Goal: Task Accomplishment & Management: Manage account settings

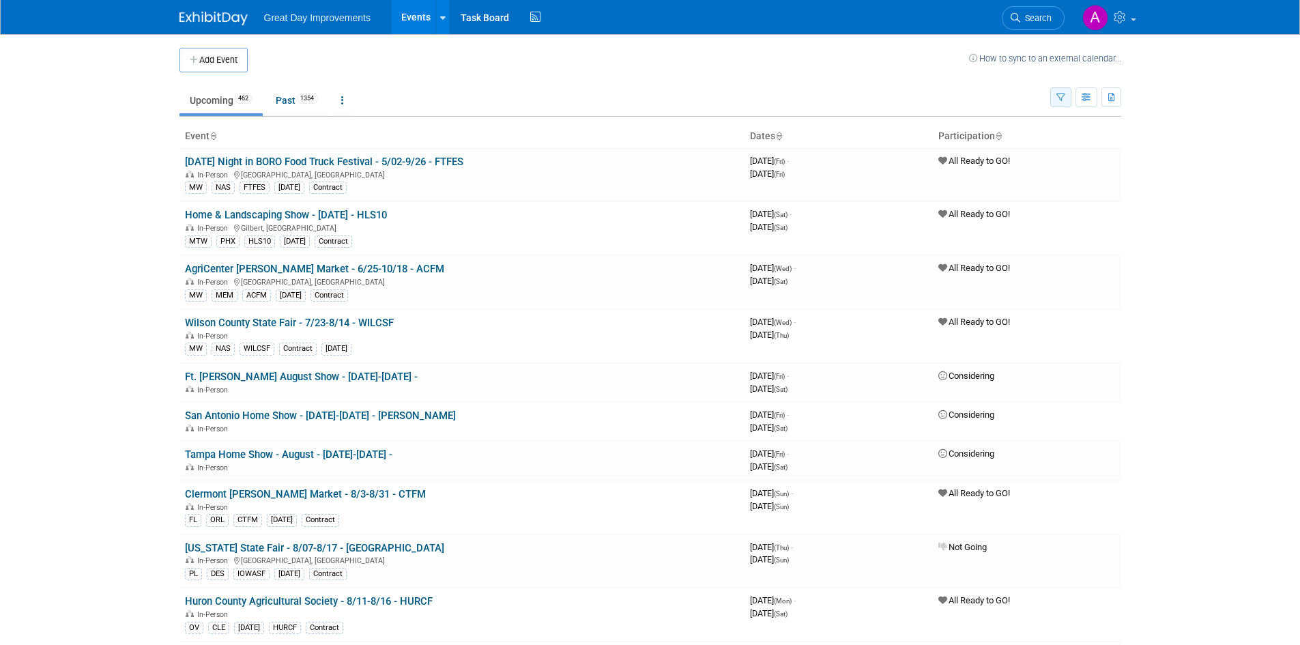
click at [1063, 94] on icon "button" at bounding box center [1061, 98] width 9 height 9
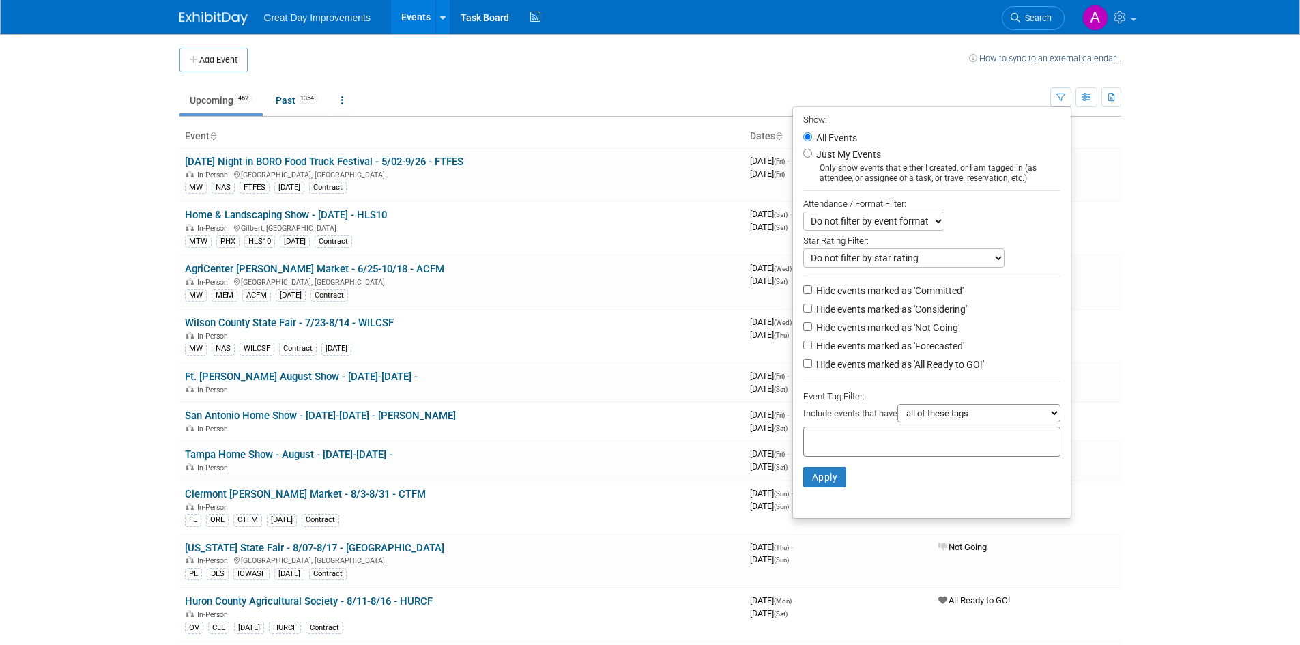
click at [812, 444] on input "text" at bounding box center [864, 440] width 109 height 14
type input "SE"
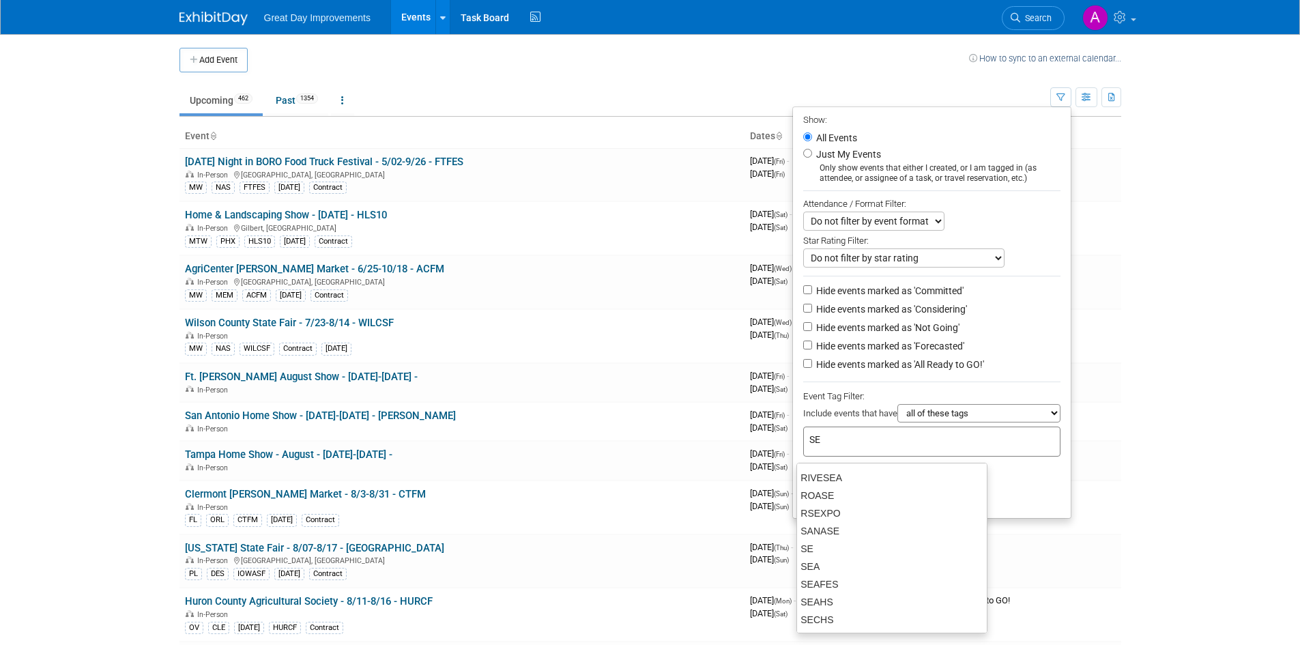
scroll to position [478, 0]
click at [829, 519] on div "SE" at bounding box center [892, 512] width 191 height 19
type input "SE"
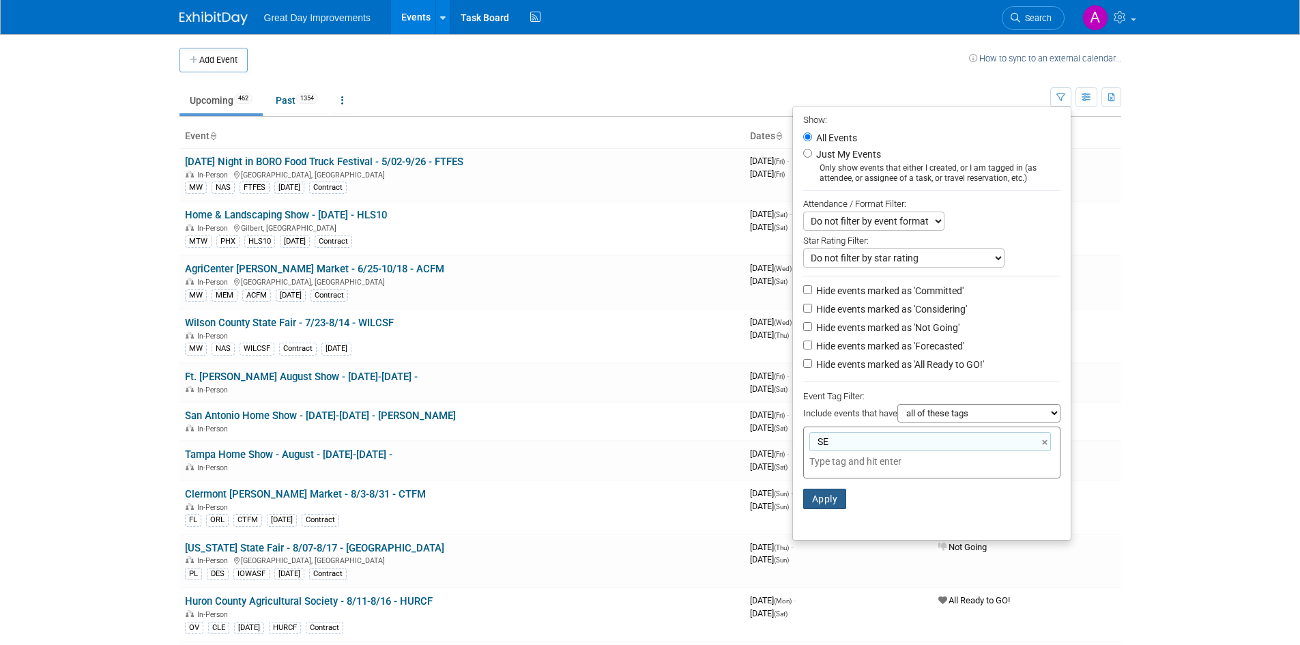
click at [814, 504] on button "Apply" at bounding box center [825, 499] width 44 height 20
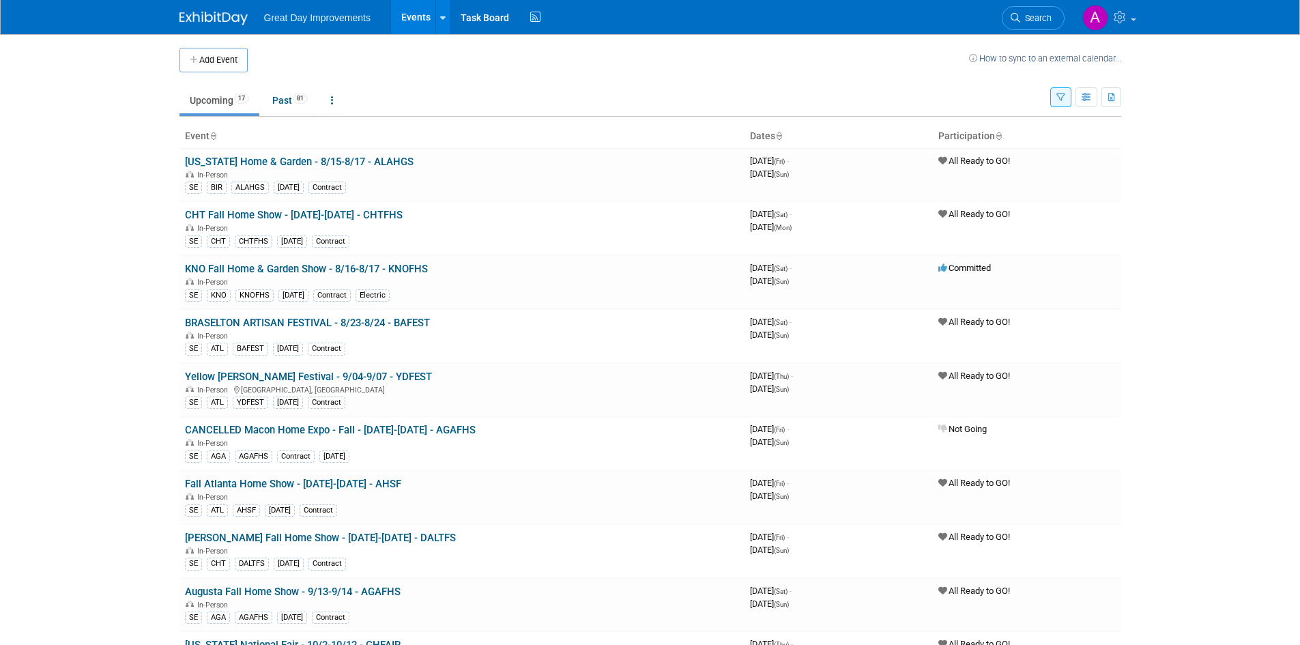
click at [619, 65] on td at bounding box center [608, 60] width 721 height 25
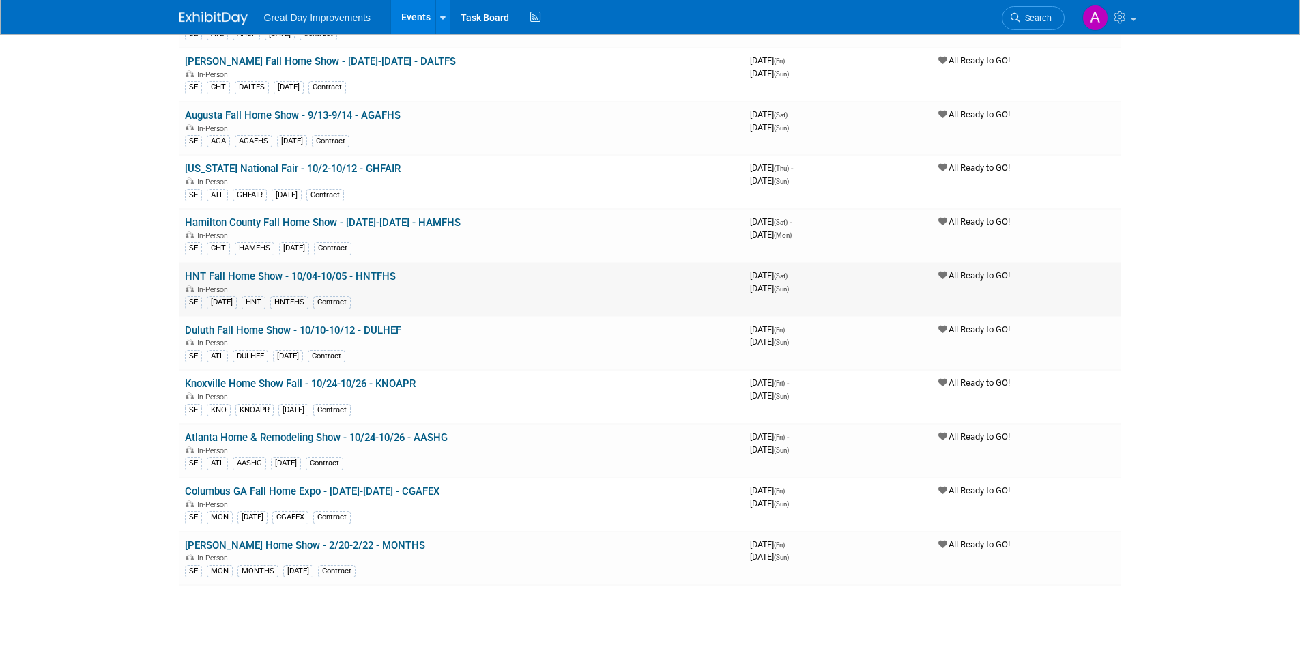
scroll to position [478, 0]
click at [284, 497] on div "In-Person" at bounding box center [462, 502] width 554 height 11
click at [282, 482] on td "Columbus GA Fall Home Expo - 11/14/25-11/16/25 - CGAFEX In-Person SE MON NOV25 …" at bounding box center [462, 503] width 565 height 54
click at [282, 488] on link "Columbus GA Fall Home Expo - [DATE]-[DATE] - CGAFEX" at bounding box center [312, 490] width 255 height 12
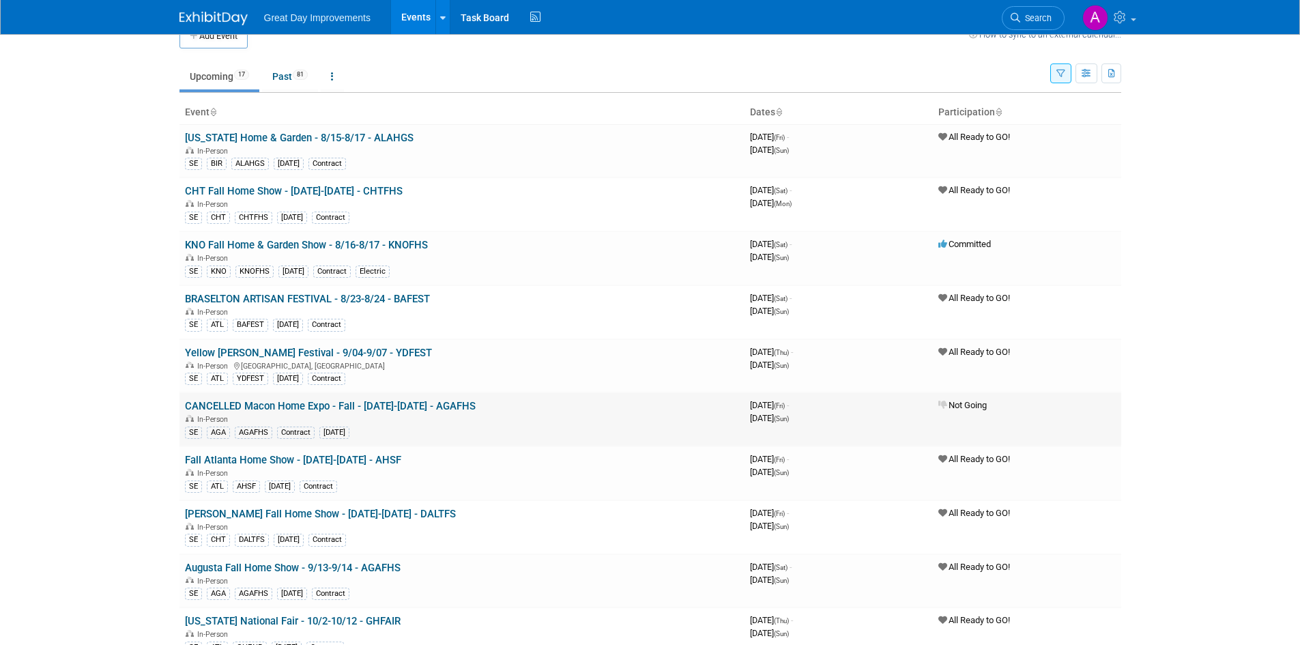
scroll to position [0, 0]
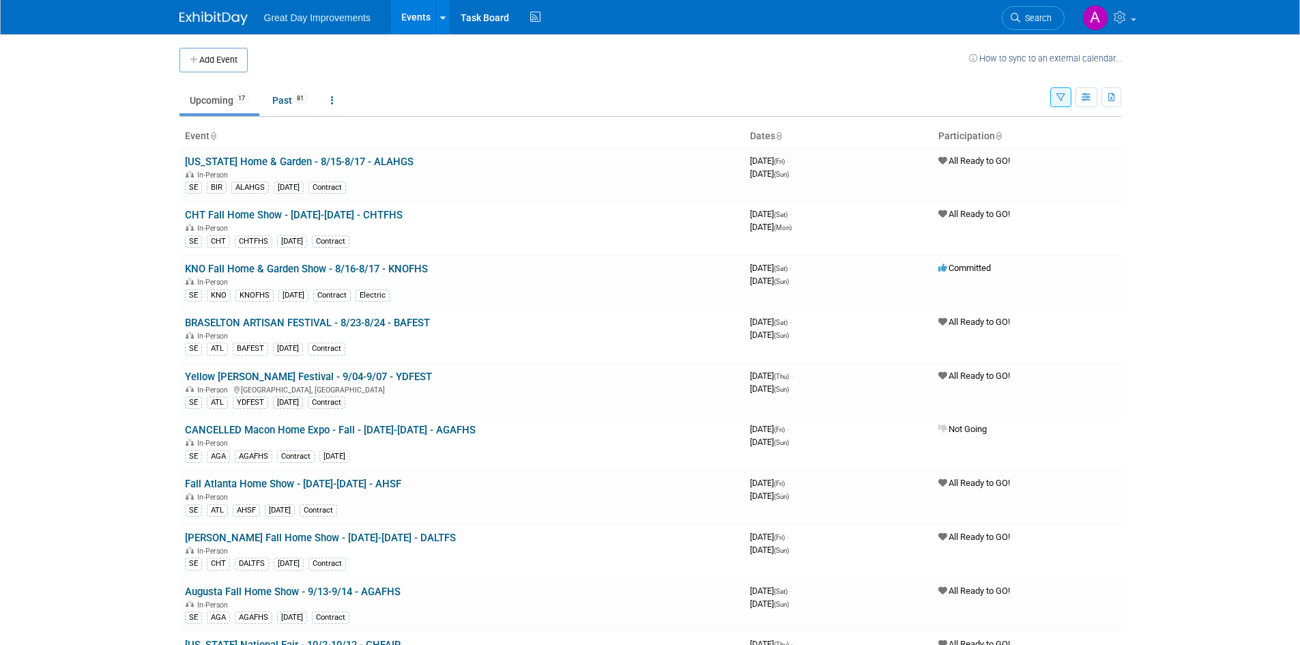
drag, startPoint x: 323, startPoint y: 160, endPoint x: 50, endPoint y: 241, distance: 284.8
click at [323, 160] on link "[US_STATE] Home & Garden - 8/15-8/17 - ALAHGS" at bounding box center [299, 162] width 229 height 12
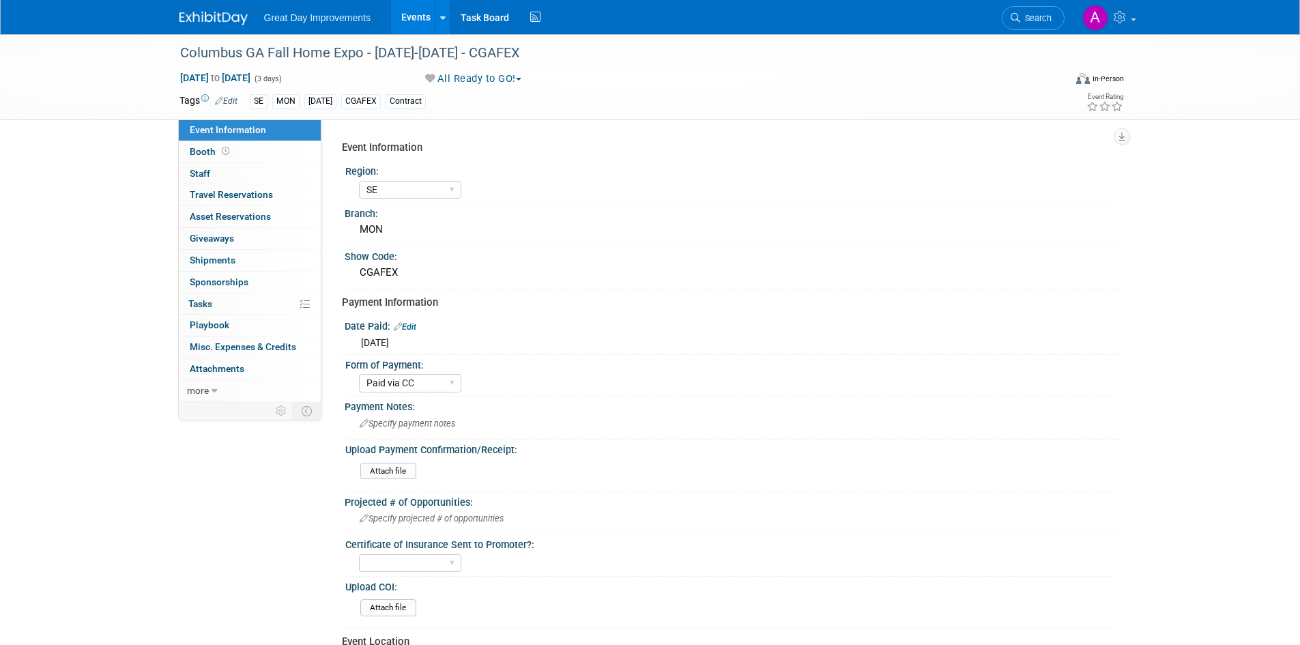
select select "SE"
select select "Paid via CC"
click at [509, 55] on div "Columbus GA Fall Home Expo - 11/14/25-11/16/25 - CGAFEX" at bounding box center [609, 53] width 869 height 25
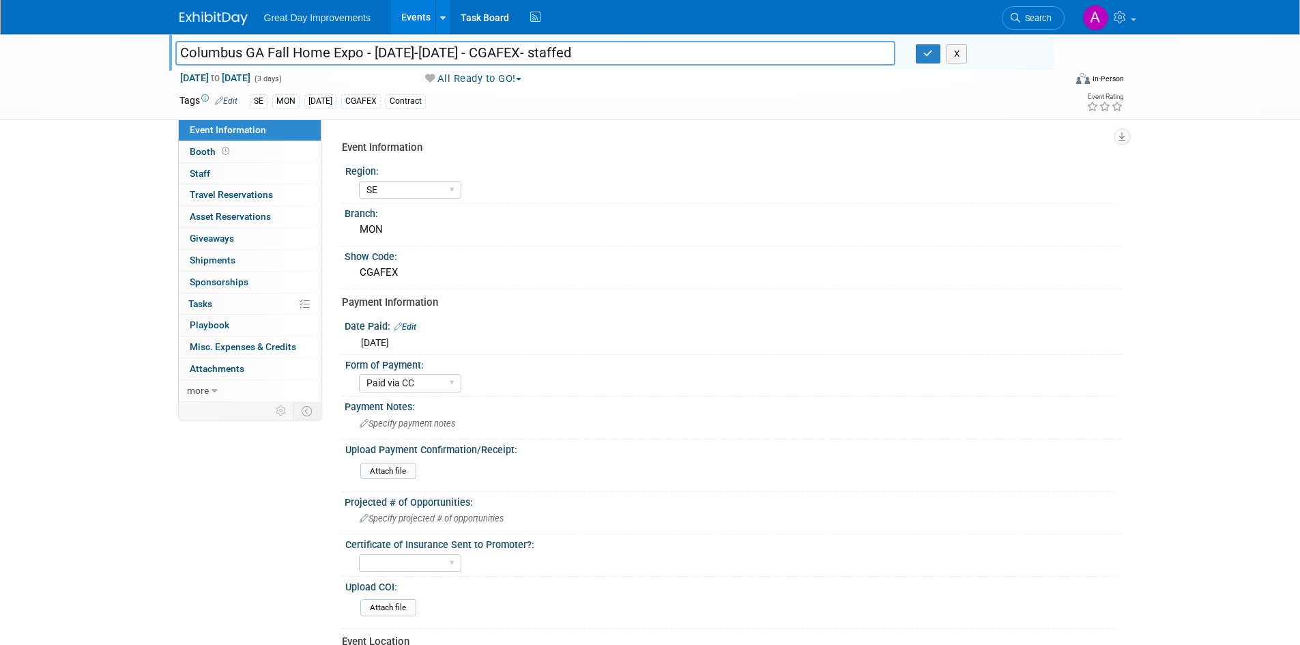
drag, startPoint x: 625, startPoint y: 49, endPoint x: 563, endPoint y: 51, distance: 62.1
click at [563, 51] on input "Columbus GA Fall Home Expo - [DATE]-[DATE] - CGAFEX- staffed" at bounding box center [535, 53] width 721 height 24
type input "Columbus GA Fall Home Expo - 11/14/25-11/16/25 - CGAFEX- staffed"
click at [927, 53] on icon "button" at bounding box center [928, 53] width 10 height 9
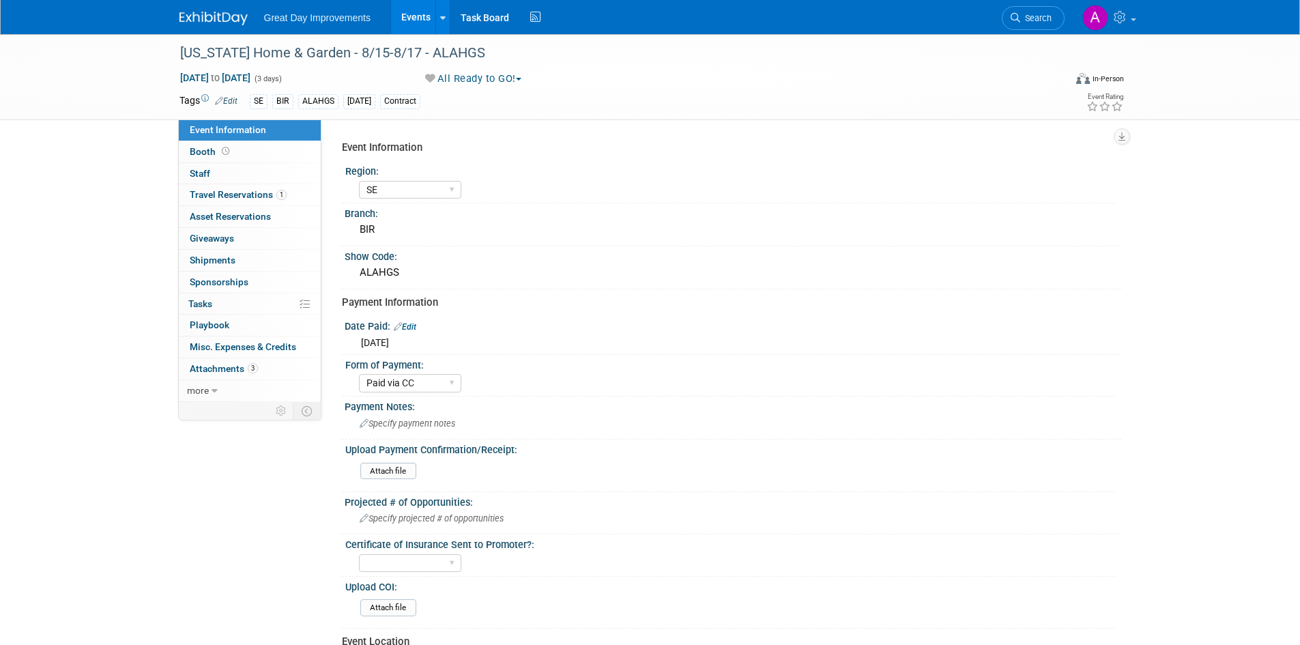
select select "SE"
select select "Paid via CC"
click at [348, 53] on div "[US_STATE] Home & Garden - 8/15-8/17 - ALAHGS" at bounding box center [609, 53] width 869 height 25
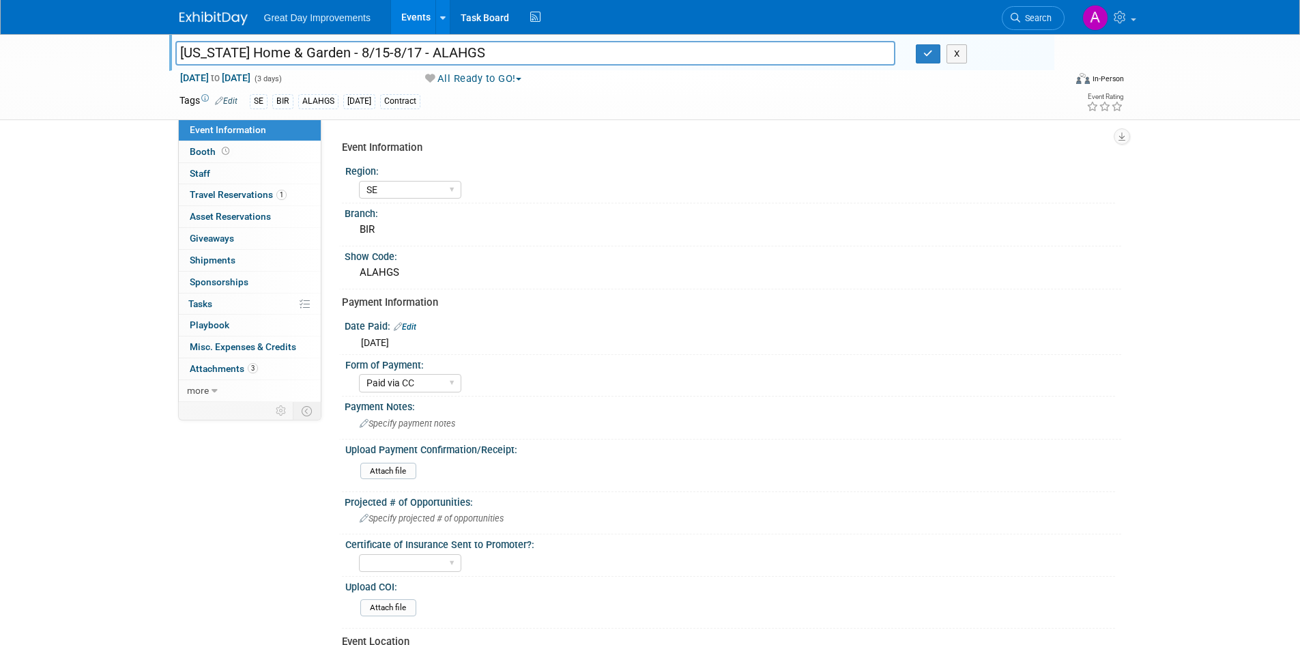
click at [492, 51] on input "[US_STATE] Home & Garden - 8/15-8/17 - ALAHGS" at bounding box center [535, 53] width 721 height 24
paste input "staffed"
click at [474, 57] on input "Alabama Home & Garden - 8/15-8/17 - ALAHGS-staffed" at bounding box center [535, 53] width 721 height 24
type input "Alabama Home & Garden - 8/15-8/17 - ALAHGS- staffed"
click at [934, 61] on button "button" at bounding box center [928, 53] width 25 height 19
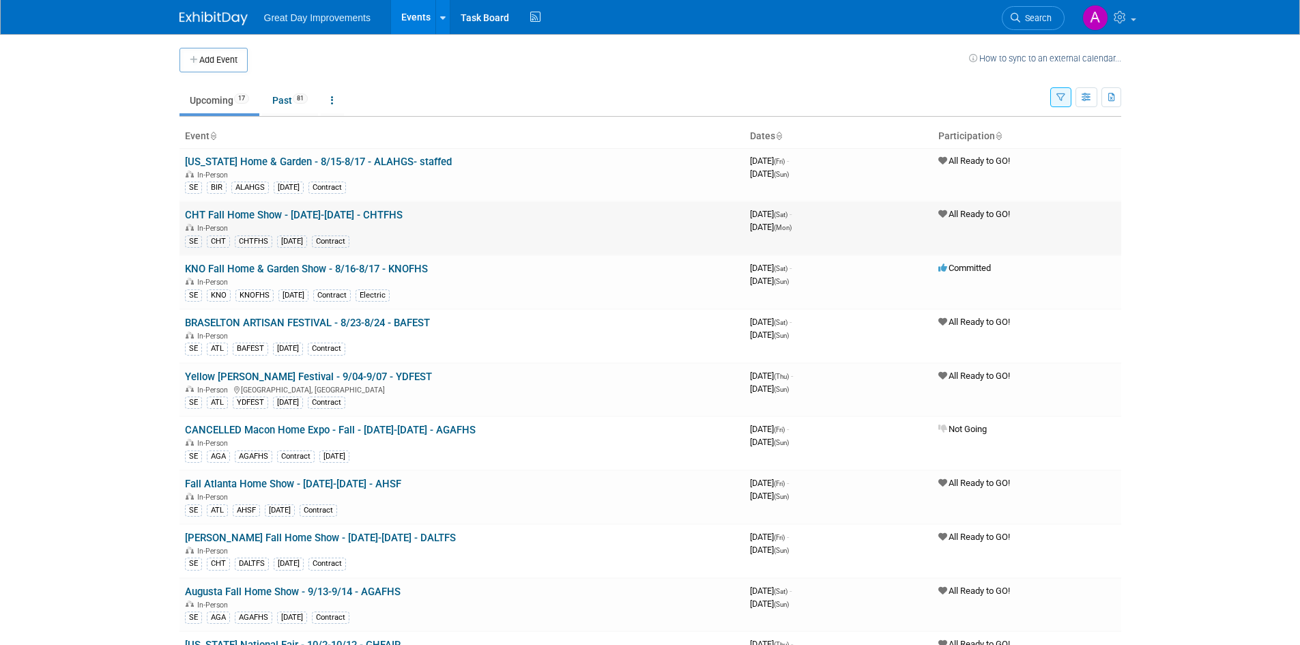
click at [275, 218] on link "CHT Fall Home Show - [DATE]-[DATE] - CHTFHS" at bounding box center [294, 215] width 218 height 12
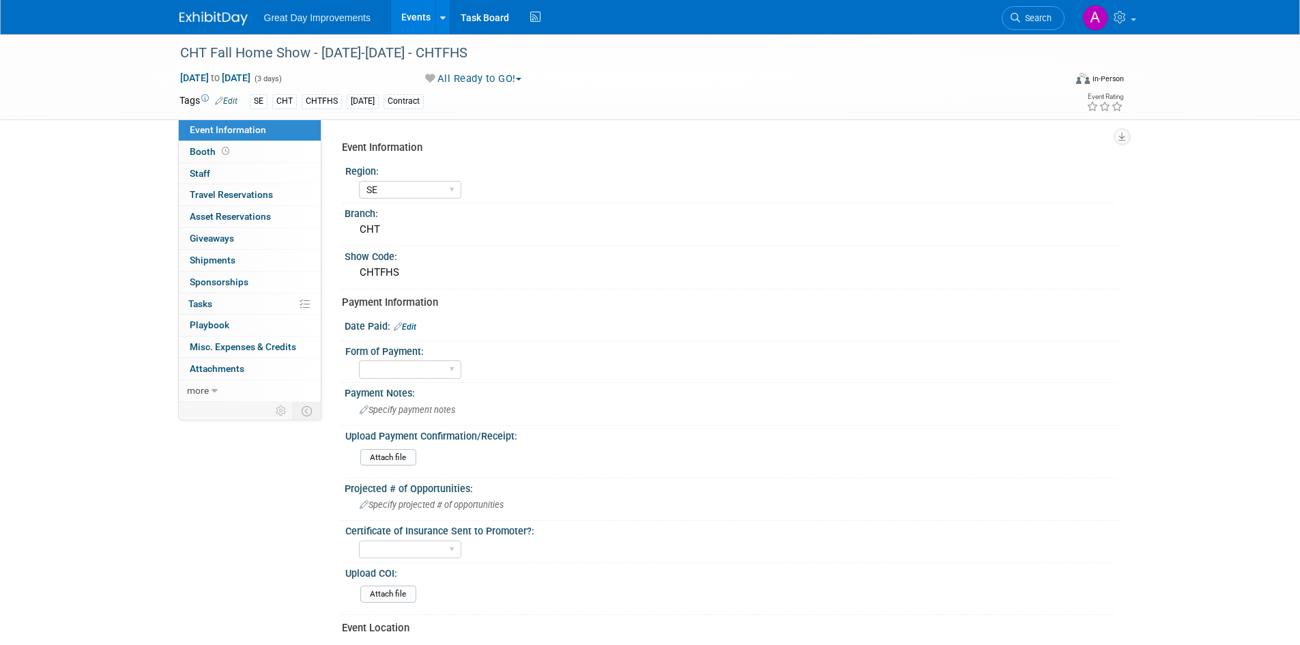
select select "SE"
click at [518, 50] on div "CHT Fall Home Show - 8/16/25-8/18/25 - CHTFHS" at bounding box center [609, 53] width 869 height 25
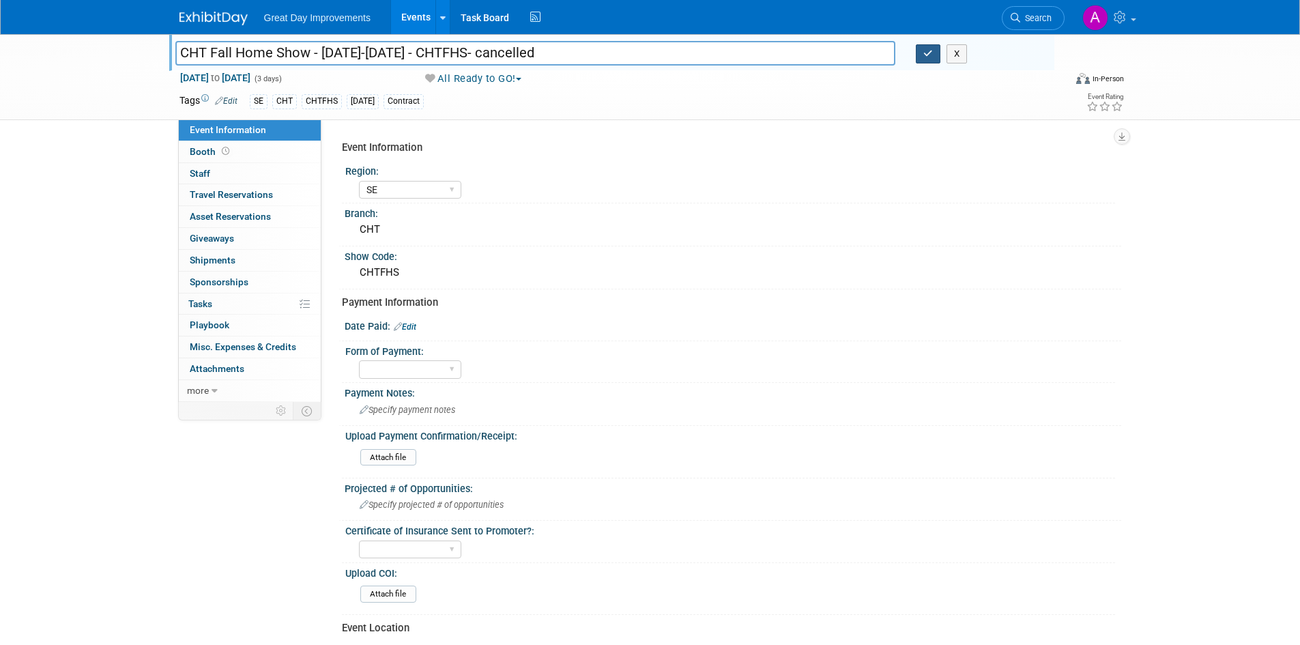
type input "CHT Fall Home Show - [DATE]-[DATE] - CHTFHS- cancelled"
click at [932, 57] on icon "button" at bounding box center [928, 53] width 10 height 9
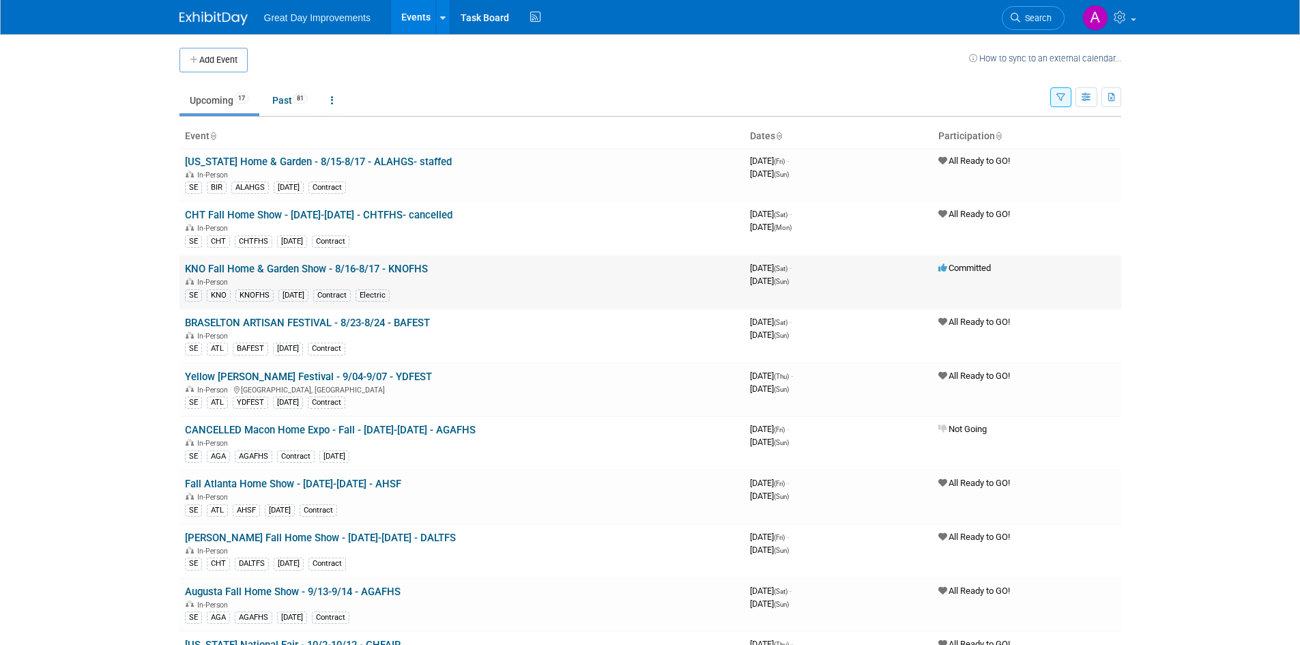
click at [414, 274] on link "KNO Fall Home & Garden Show - 8/16-8/17 - KNOFHS" at bounding box center [306, 269] width 243 height 12
click at [435, 322] on td "BRASELTON ARTISAN FESTIVAL - 8/23-8/24 - BAFEST In-Person SE ATL BAFEST [DATE] …" at bounding box center [462, 336] width 565 height 54
click at [422, 321] on link "BRASELTON ARTISAN FESTIVAL - 8/23-8/24 - BAFEST" at bounding box center [307, 323] width 245 height 12
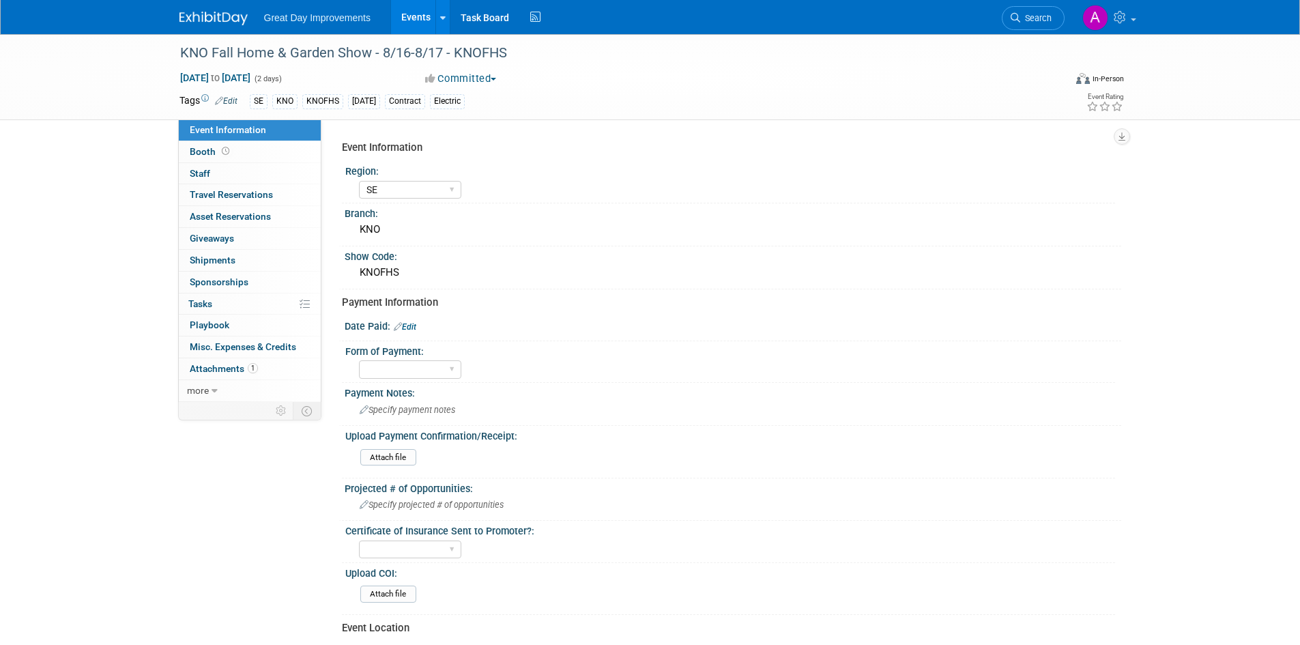
select select "SE"
click at [510, 48] on div "KNO Fall Home & Garden Show - 8/16-8/17 - KNOFHS" at bounding box center [609, 53] width 869 height 25
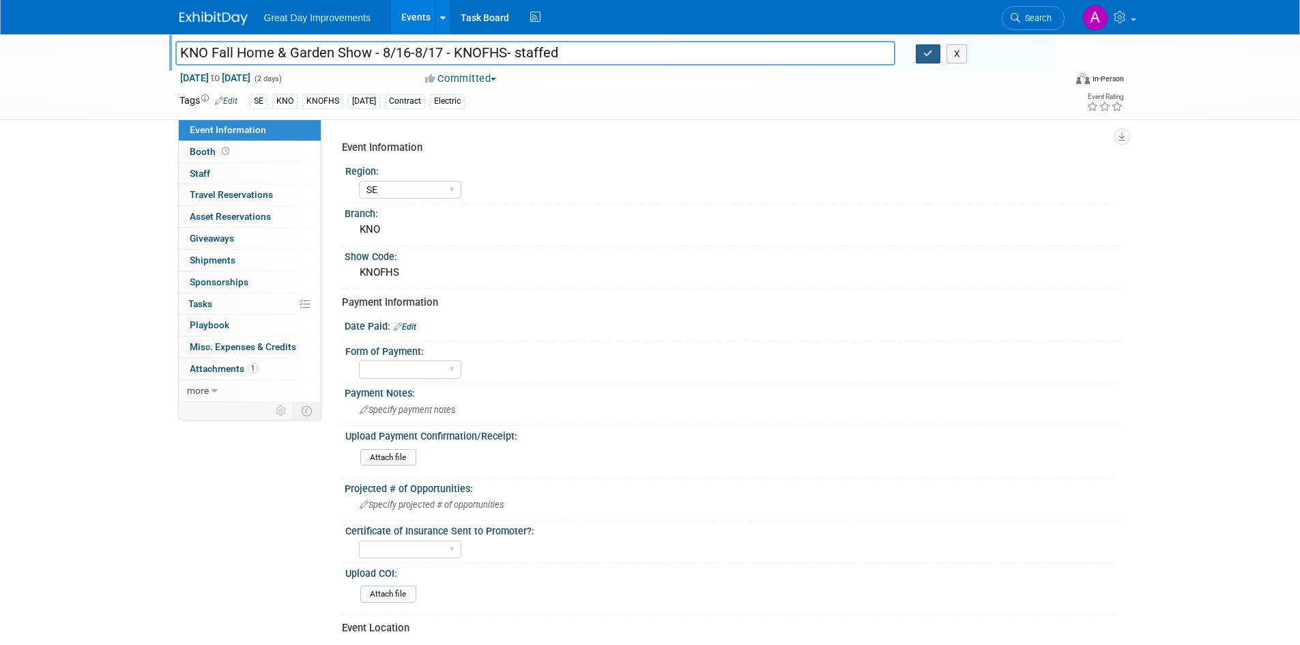
type input "KNO Fall Home & Garden Show - 8/16-8/17 - KNOFHS- staffed"
click at [924, 57] on icon "button" at bounding box center [928, 53] width 10 height 9
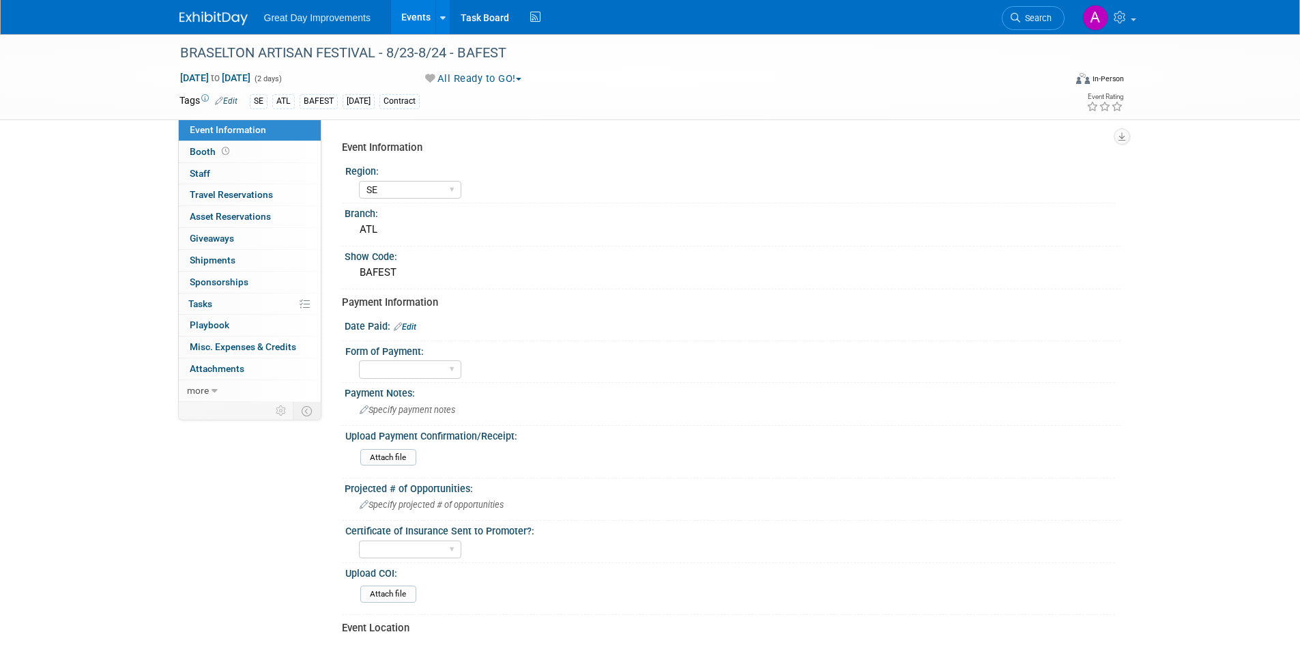
select select "SE"
click at [504, 55] on div "BRASELTON ARTISAN FESTIVAL - 8/23-8/24 - BAFEST" at bounding box center [609, 53] width 869 height 25
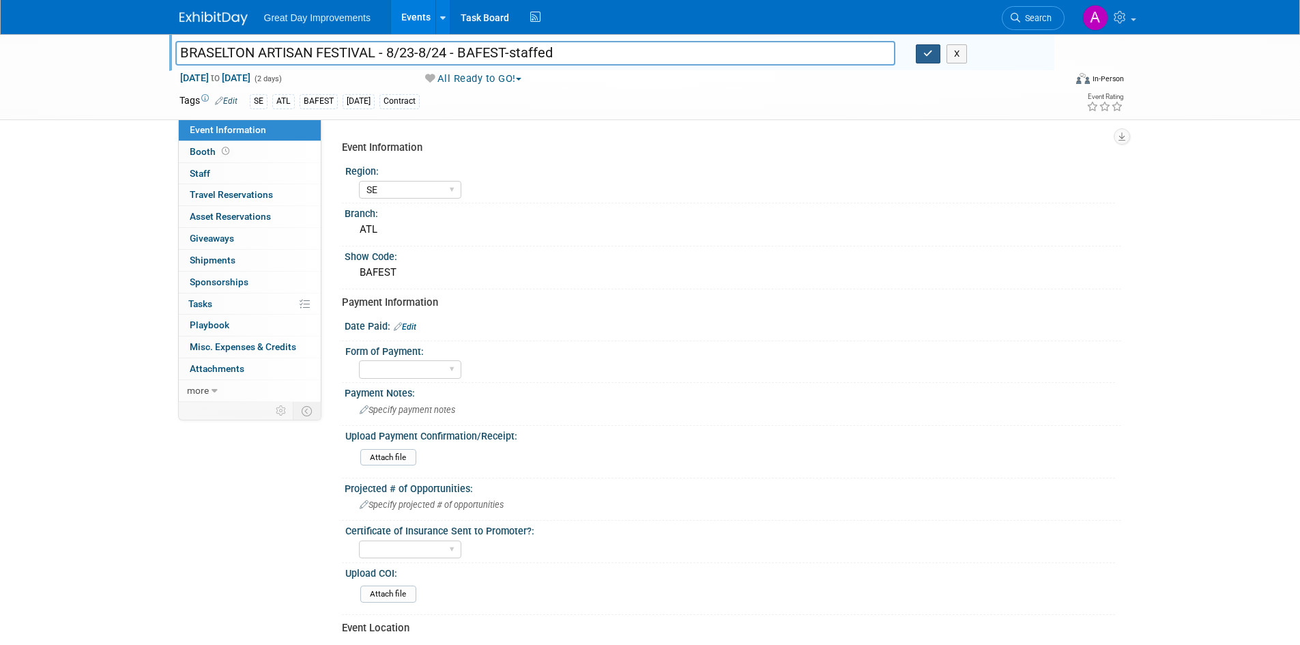
type input "BRASELTON ARTISAN FESTIVAL - 8/23-8/24 - BAFEST-staffed"
click at [921, 57] on button "button" at bounding box center [928, 53] width 25 height 19
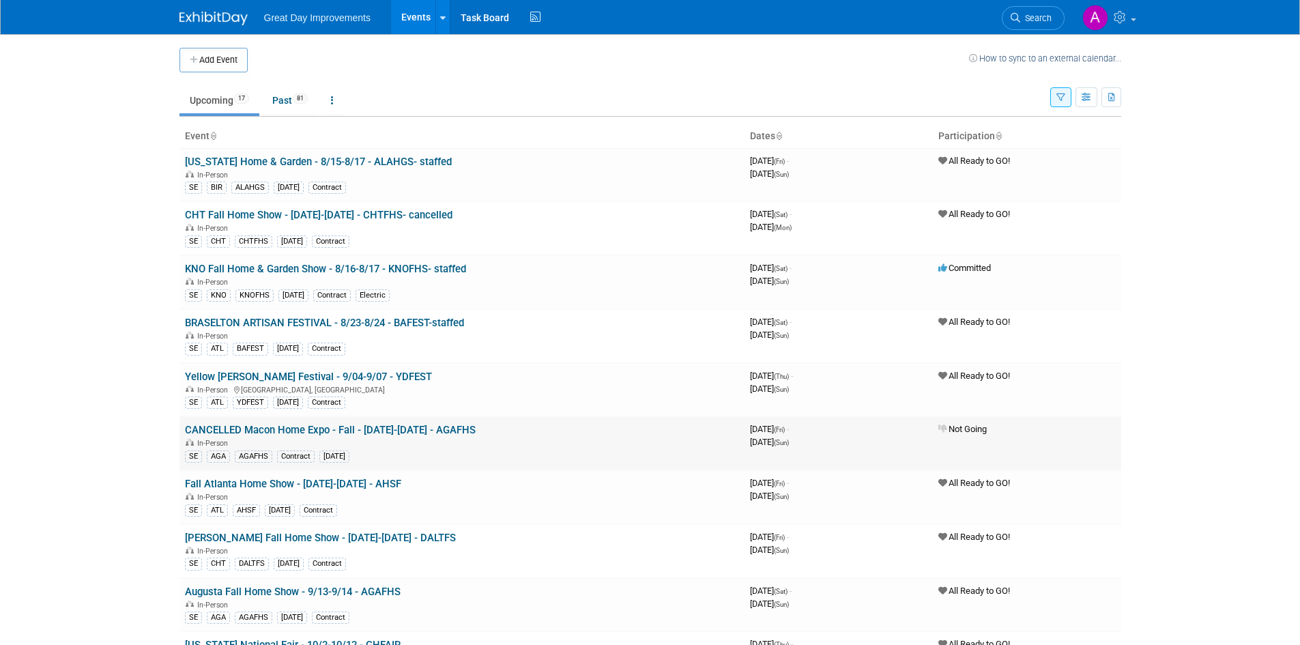
click at [345, 431] on link "CANCELLED Macon Home Expo - Fall - [DATE]-[DATE] - AGAFHS" at bounding box center [330, 430] width 291 height 12
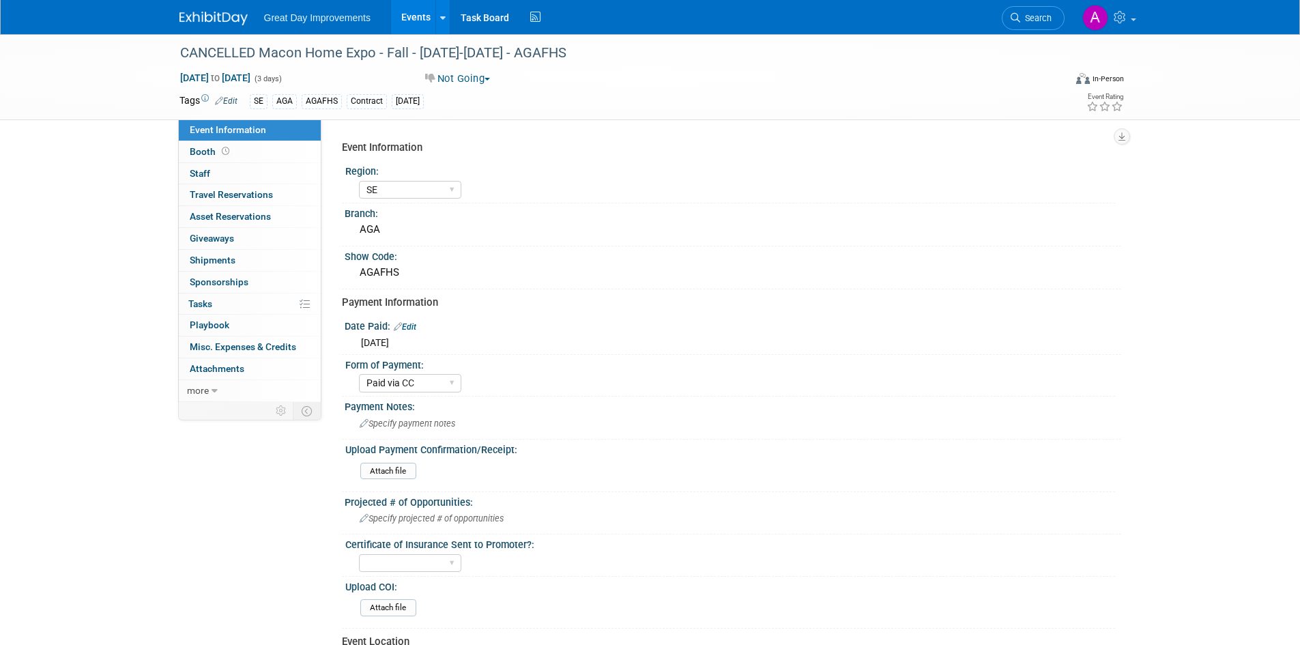
select select "SE"
select select "Paid via CC"
click at [556, 51] on div "CANCELLED Macon Home Expo - Fall - [DATE]-[DATE] - AGAFHS" at bounding box center [609, 53] width 869 height 25
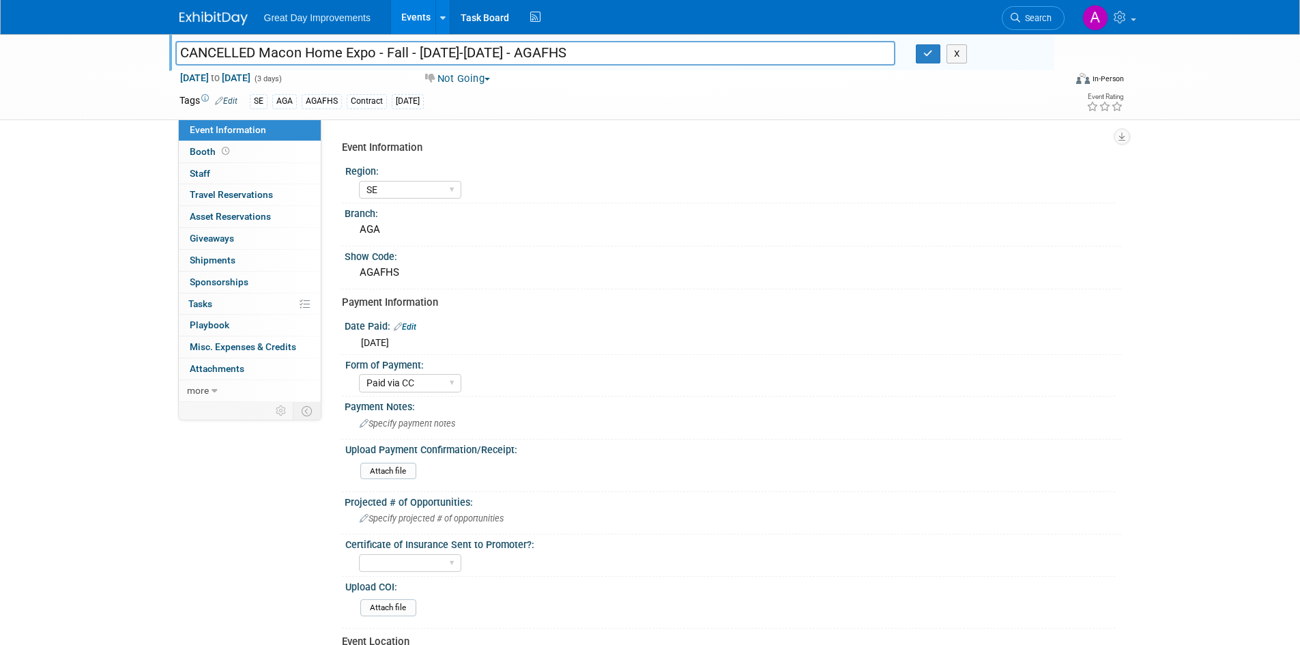
drag, startPoint x: 256, startPoint y: 51, endPoint x: 99, endPoint y: 49, distance: 157.0
click at [100, 49] on div "CANCELLED Macon Home Expo - Fall - [DATE]-[DATE] - AGAFHS CANCELLED Macon Home …" at bounding box center [650, 77] width 1300 height 86
click at [528, 52] on input "Macon Home Expo - Fall - [DATE]-[DATE] - AGAFHS" at bounding box center [535, 53] width 721 height 24
type input "Macon Home Expo - Fall - [DATE]-[DATE] - AGAFHS- cancelled"
click at [930, 58] on icon "button" at bounding box center [928, 53] width 10 height 9
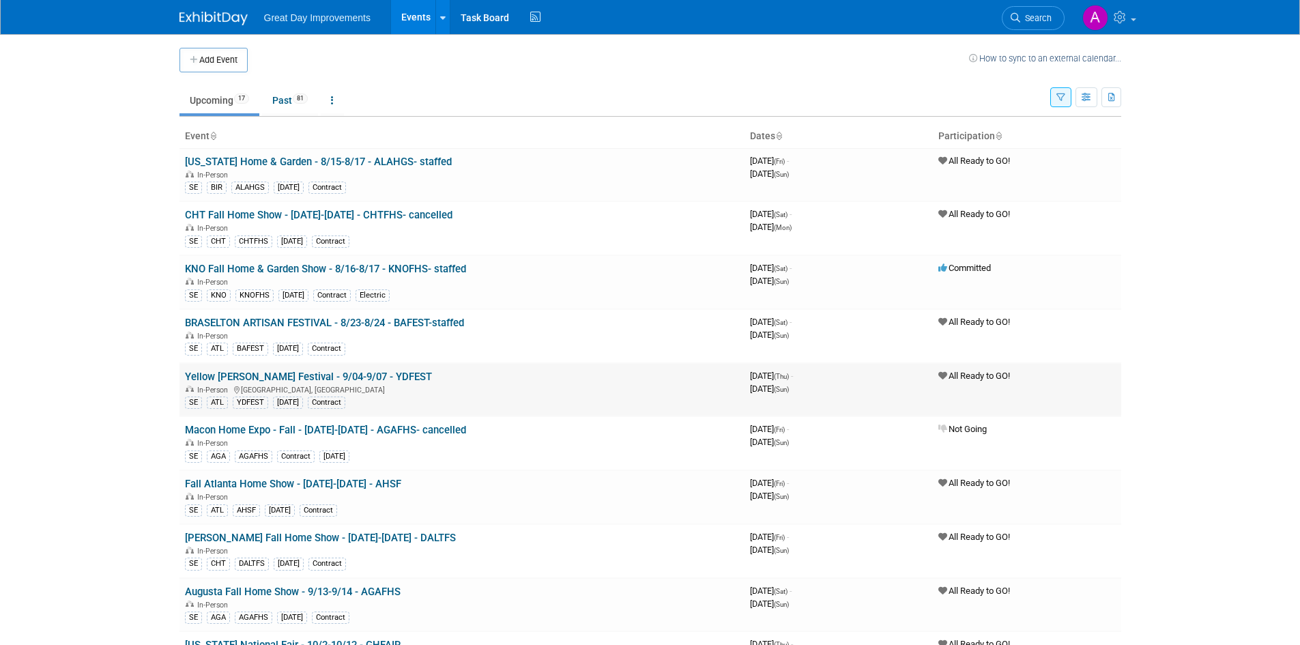
click at [370, 376] on link "Yellow [PERSON_NAME] Festival - 9/04-9/07 - YDFEST" at bounding box center [308, 377] width 247 height 12
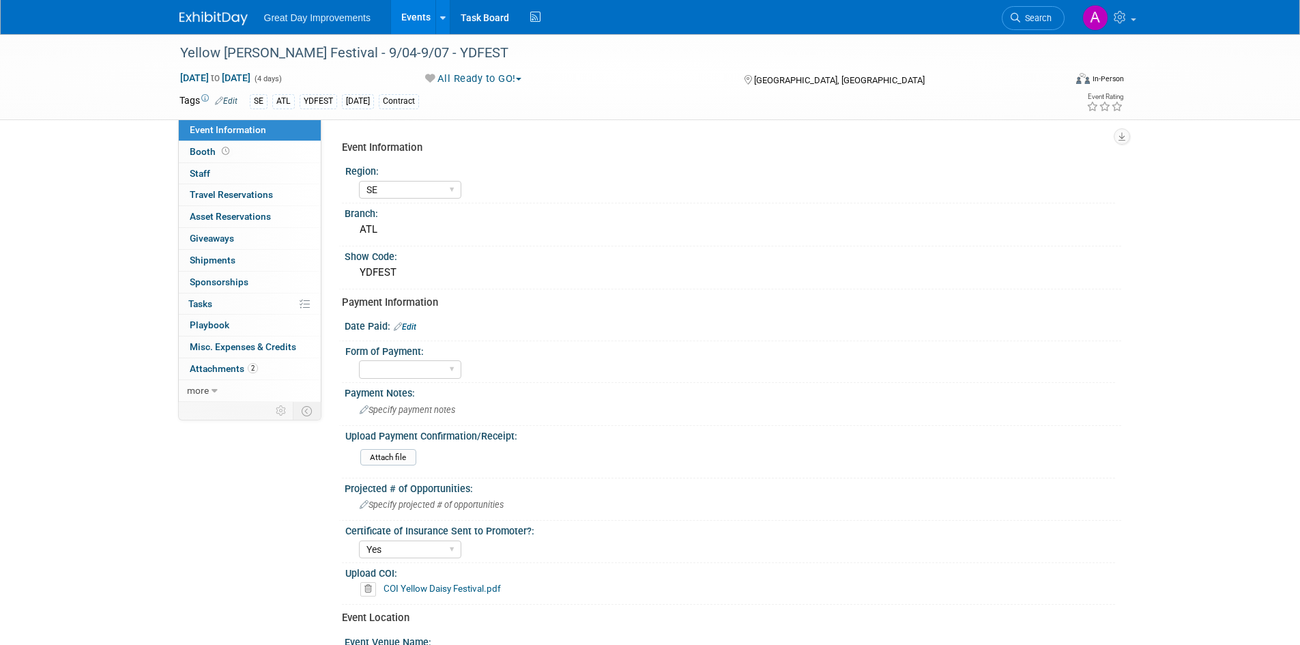
select select "SE"
select select "Yes"
click at [435, 58] on div "Yellow Daisey Festival - 9/04-9/07 - YDFEST" at bounding box center [609, 53] width 869 height 25
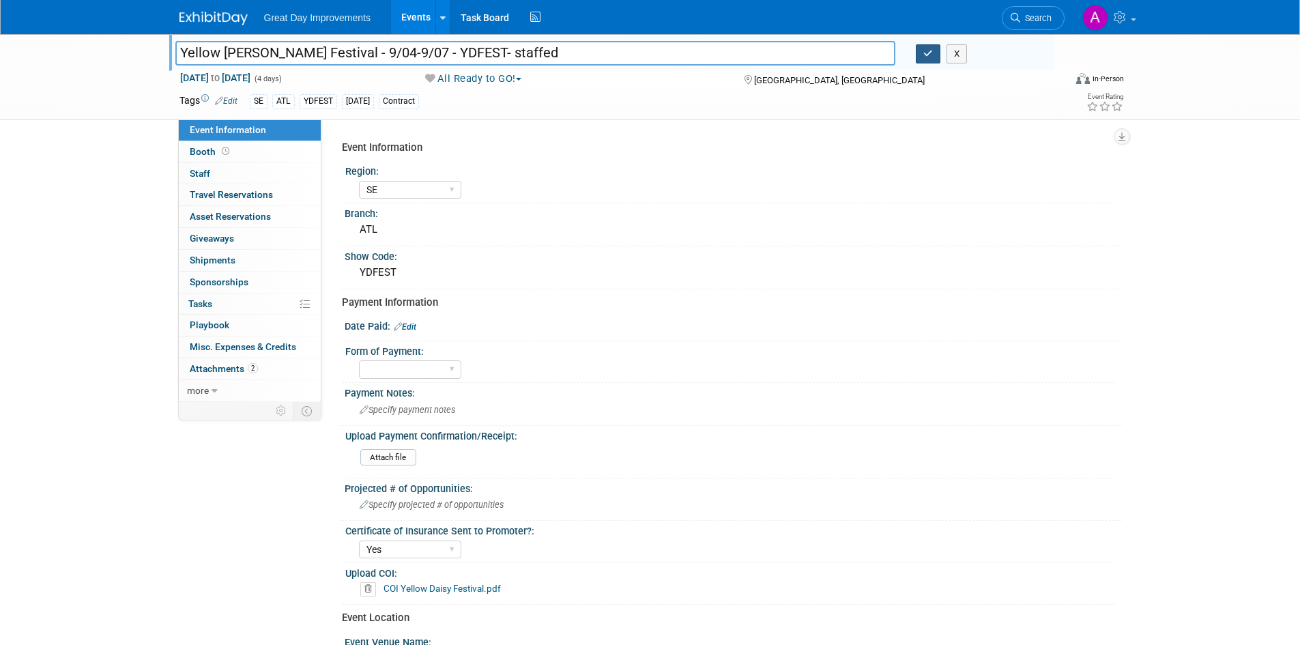
type input "Yellow [PERSON_NAME] Festival - 9/04-9/07 - YDFEST- staffed"
click at [936, 55] on button "button" at bounding box center [928, 53] width 25 height 19
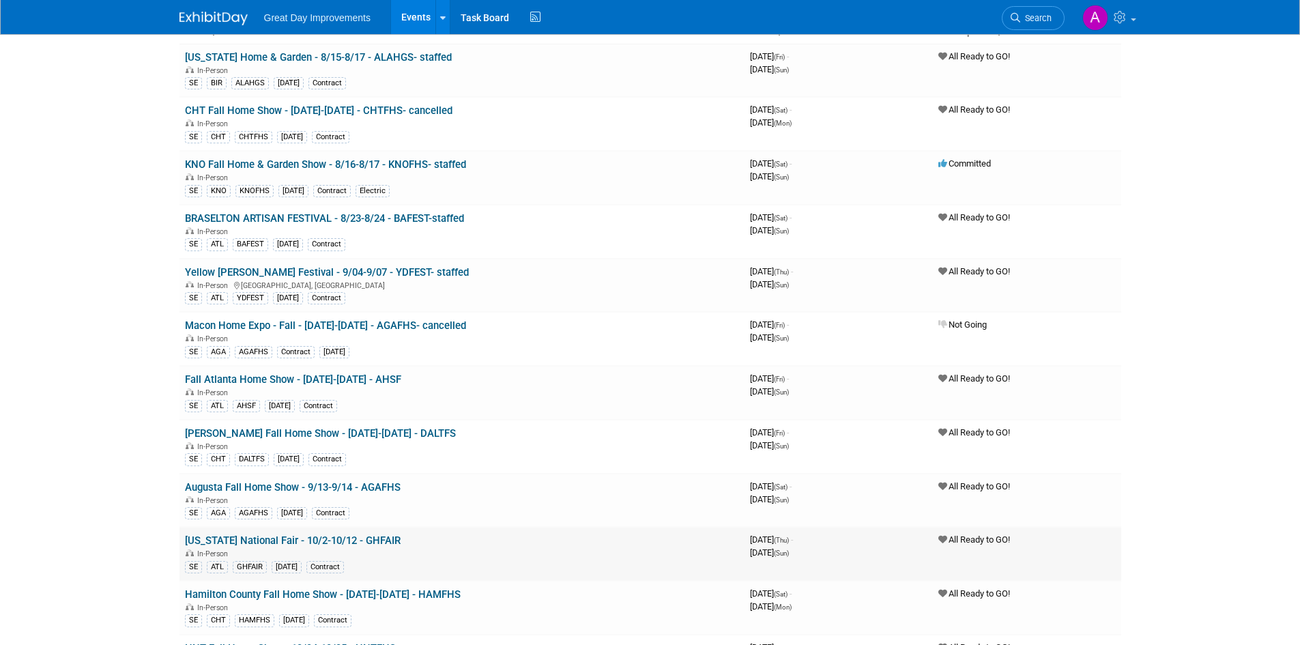
scroll to position [137, 0]
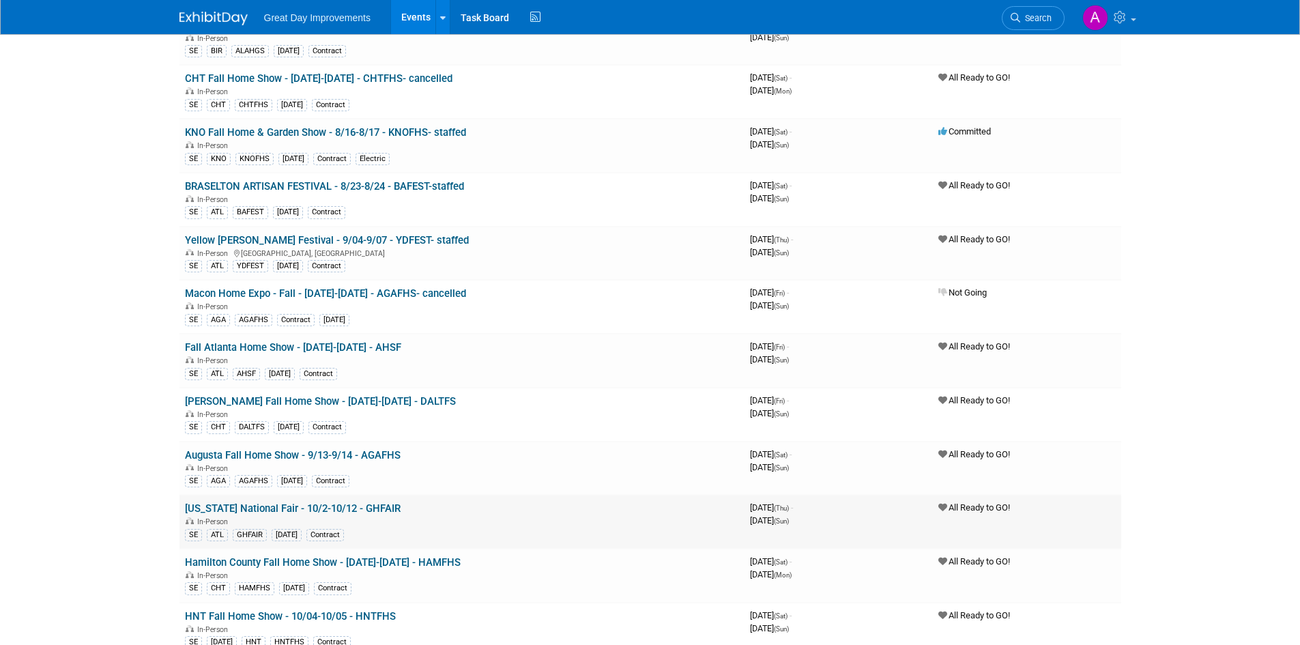
click at [371, 513] on link "Georgia National Fair - 10/2-10/12 - GHFAIR" at bounding box center [293, 508] width 216 height 12
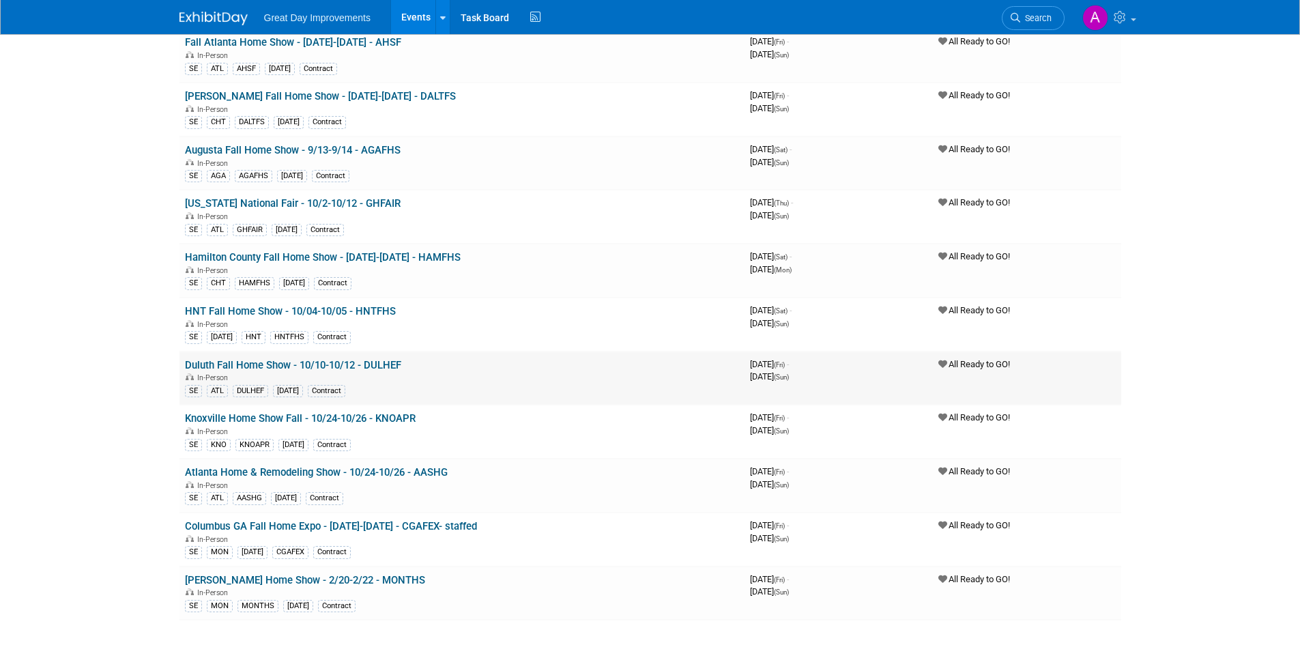
scroll to position [373, 0]
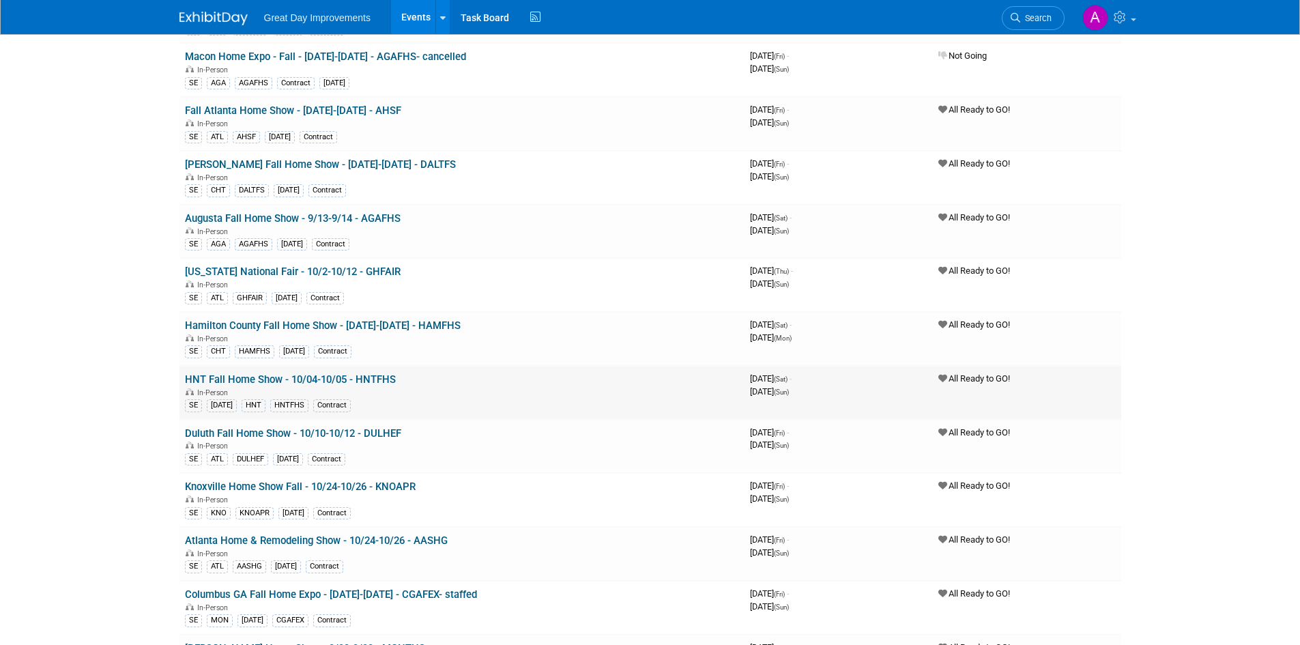
click at [391, 381] on link "HNT Fall Home Show - 10/04-10/05 - HNTFHS" at bounding box center [290, 379] width 211 height 12
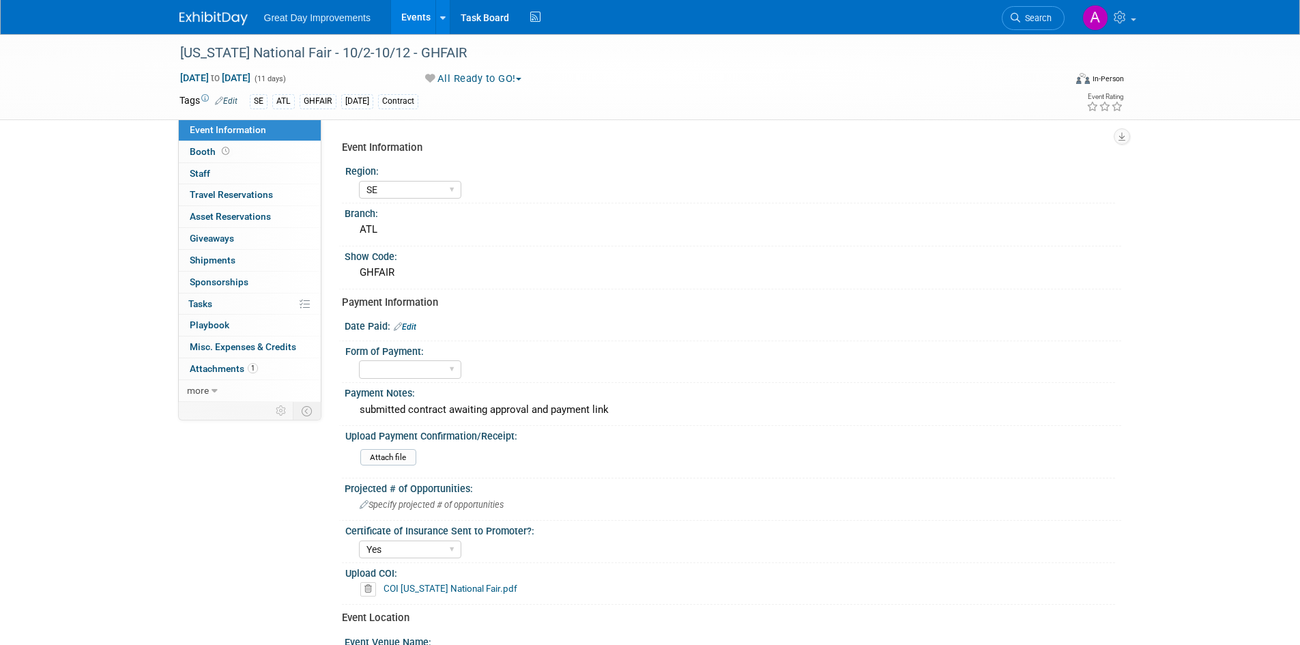
select select "SE"
select select "Yes"
click at [440, 51] on div "[US_STATE] National Fair - 10/2-10/12 - GHFAIR" at bounding box center [609, 53] width 869 height 25
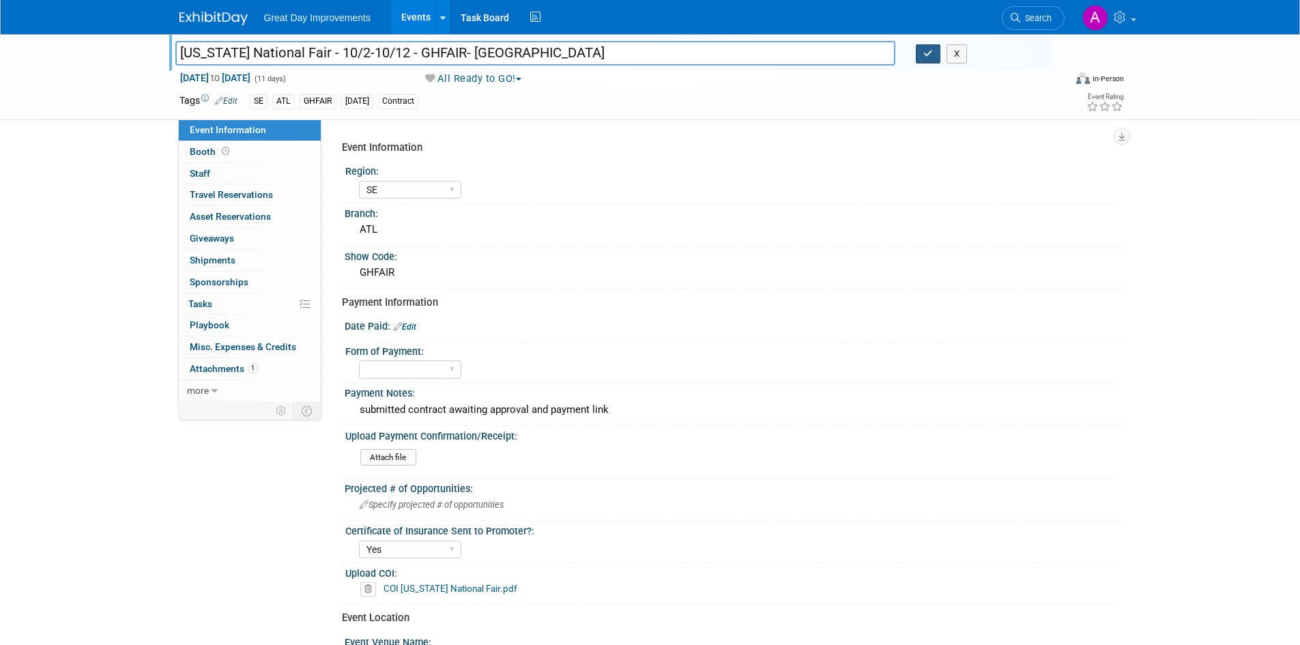
type input "[US_STATE] National Fair - 10/2-10/12 - GHFAIR- [GEOGRAPHIC_DATA]"
click at [934, 48] on button "button" at bounding box center [928, 53] width 25 height 19
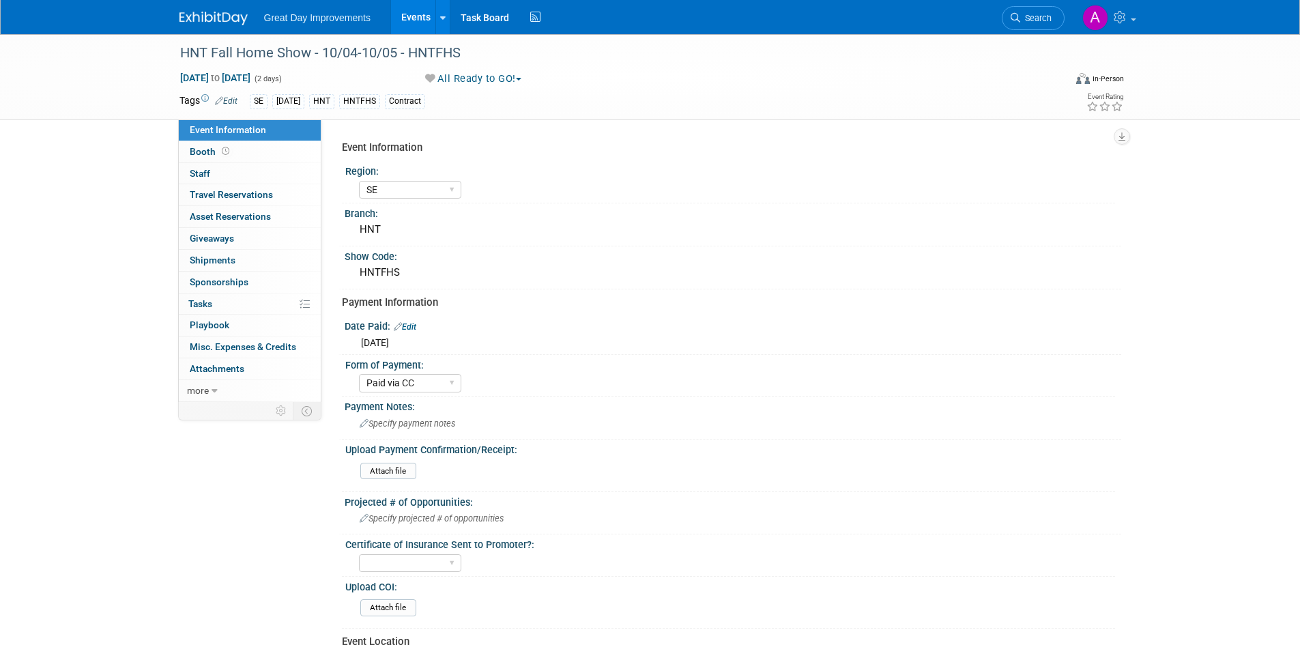
select select "SE"
select select "Paid via CC"
click at [451, 52] on div "HNT Fall Home Show - 10/04-10/05 - HNTFHS" at bounding box center [609, 53] width 869 height 25
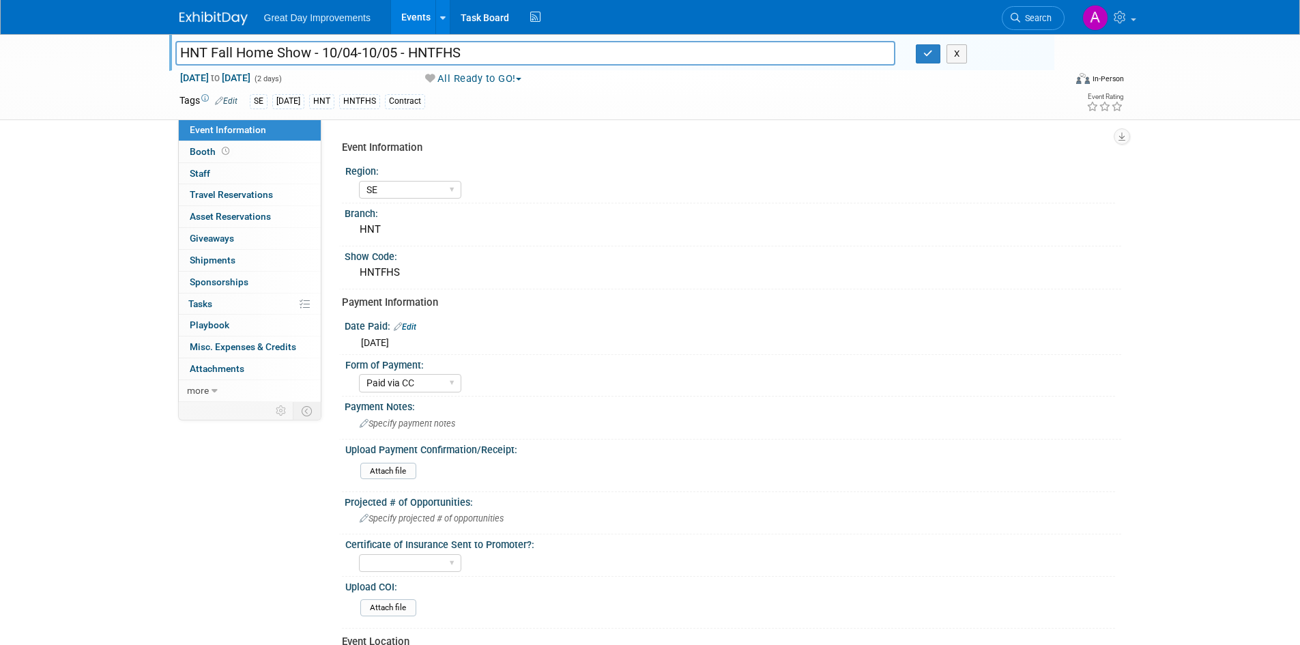
click at [478, 57] on input "HNT Fall Home Show - 10/04-10/05 - HNTFHS" at bounding box center [535, 53] width 721 height 24
type input "HNT Fall Home Show - 10/04-10/05 - HNTFHS- staffed"
click at [928, 56] on icon "button" at bounding box center [928, 53] width 10 height 9
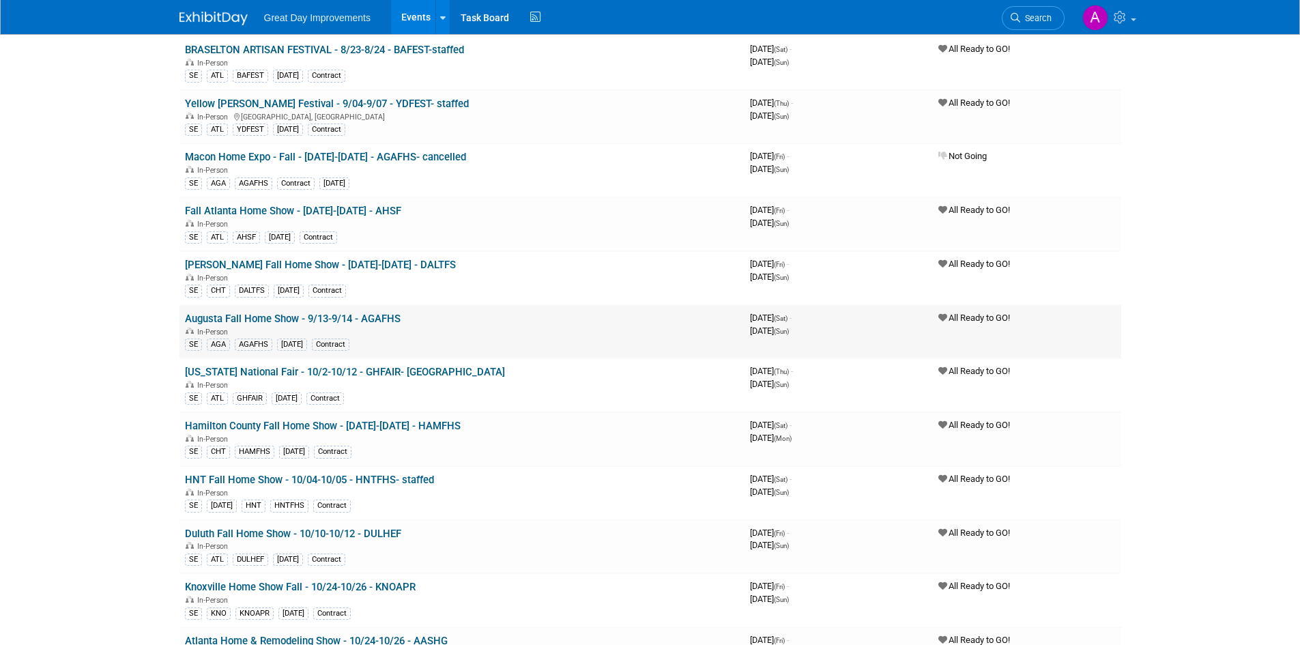
scroll to position [205, 0]
